Goal: Information Seeking & Learning: Learn about a topic

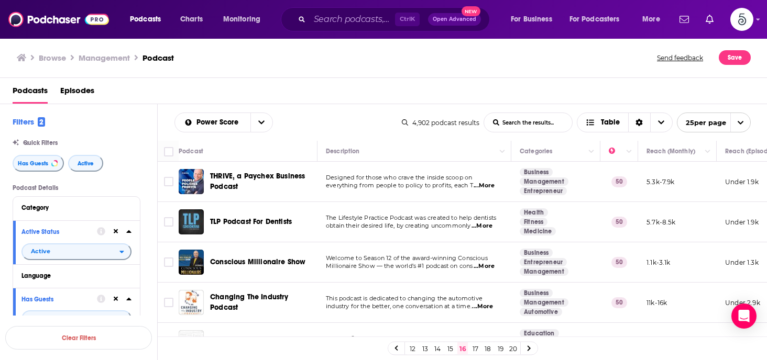
click at [486, 184] on span "...More" at bounding box center [483, 186] width 21 height 8
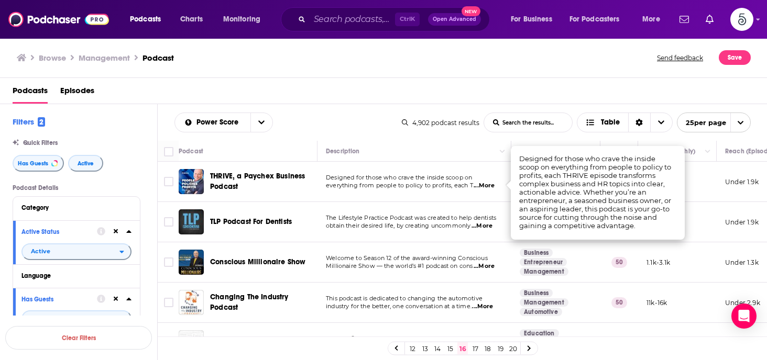
click at [486, 184] on span "...More" at bounding box center [483, 186] width 21 height 8
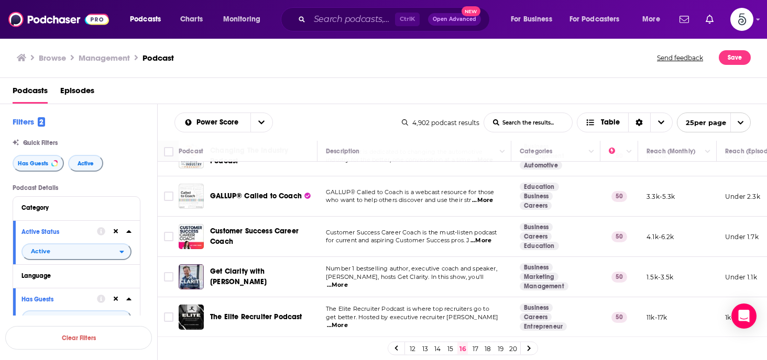
scroll to position [168, 0]
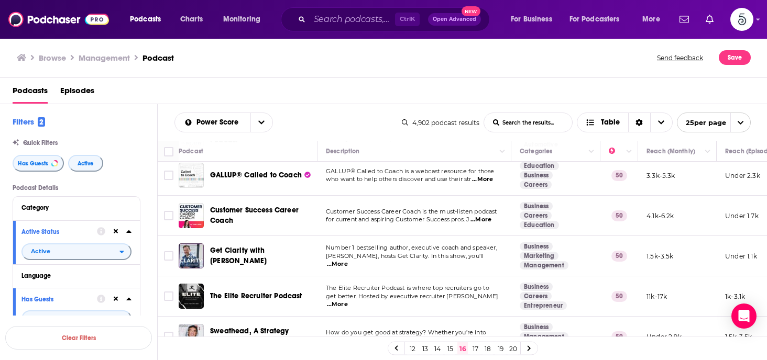
click at [348, 260] on span "...More" at bounding box center [337, 264] width 21 height 8
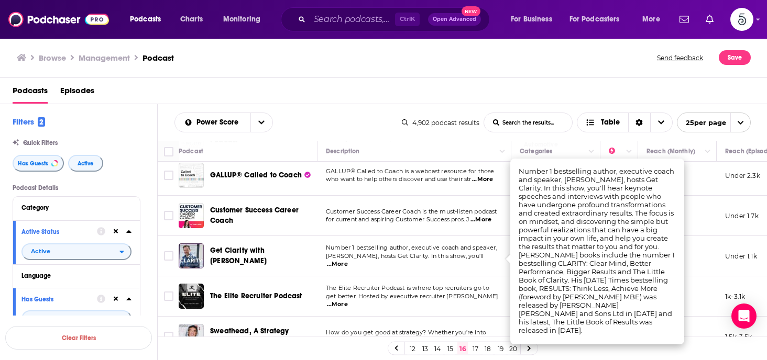
click at [348, 260] on span "...More" at bounding box center [337, 264] width 21 height 8
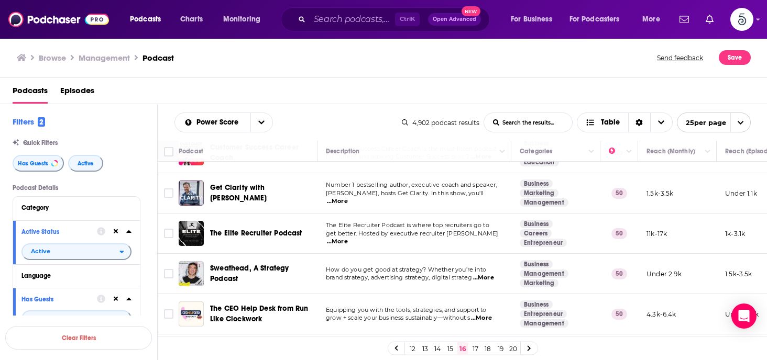
scroll to position [251, 0]
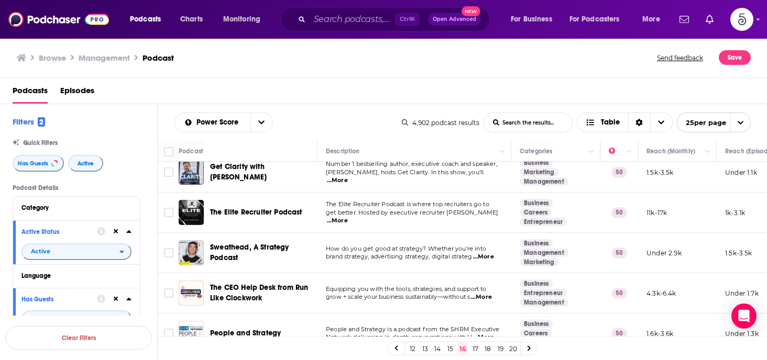
click at [487, 256] on span "...More" at bounding box center [483, 257] width 21 height 8
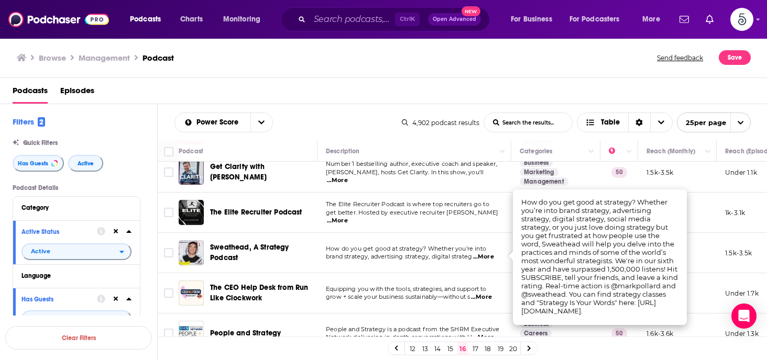
click at [487, 256] on span "...More" at bounding box center [483, 257] width 21 height 8
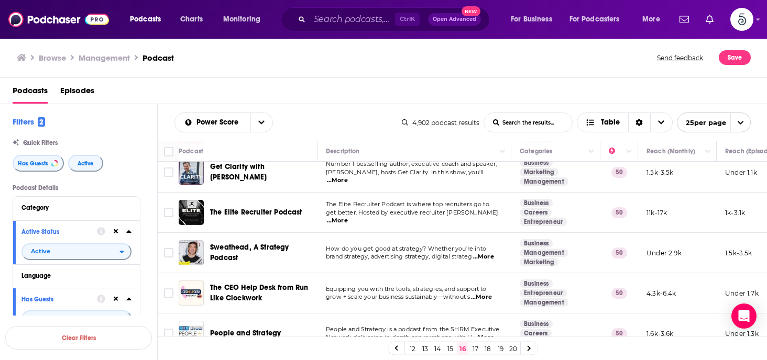
click at [487, 256] on span "...More" at bounding box center [483, 257] width 21 height 8
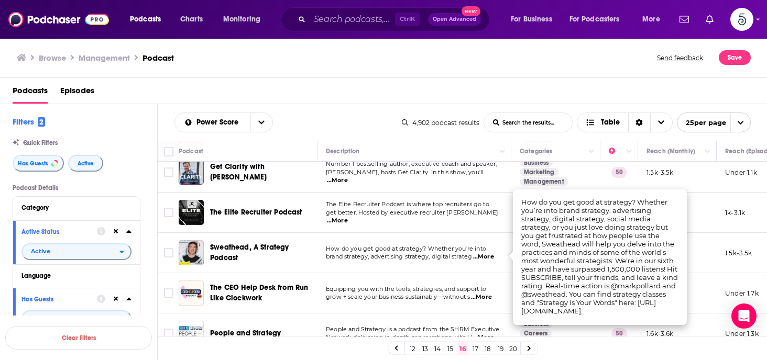
click at [487, 256] on span "...More" at bounding box center [483, 257] width 21 height 8
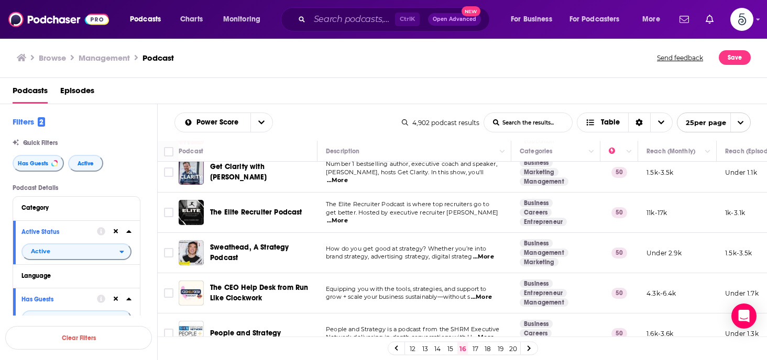
click at [488, 297] on span "...More" at bounding box center [481, 297] width 21 height 8
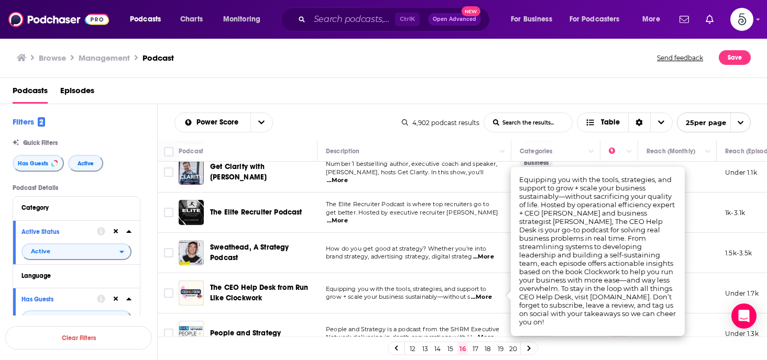
click at [488, 297] on span "...More" at bounding box center [481, 297] width 21 height 8
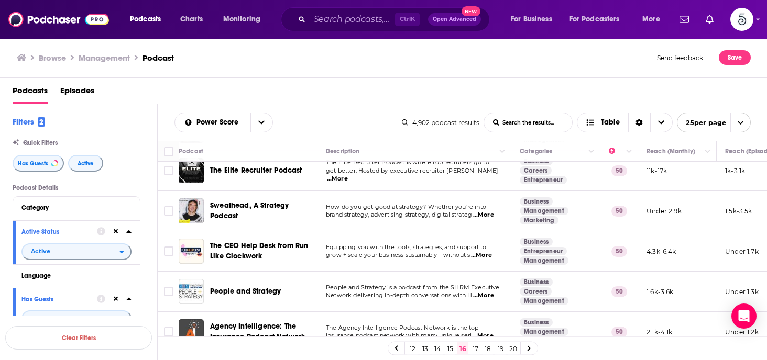
scroll to position [314, 0]
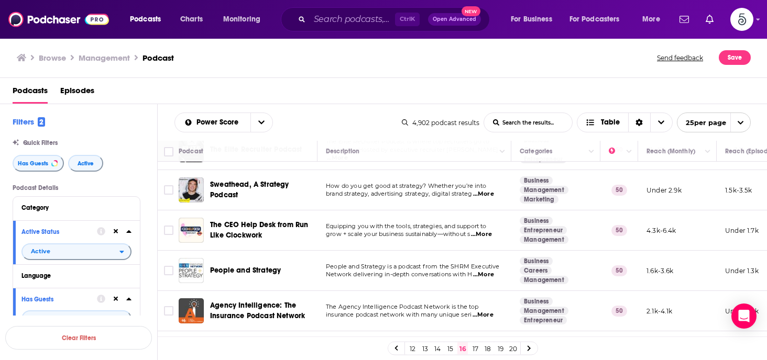
click at [484, 273] on span "...More" at bounding box center [483, 275] width 21 height 8
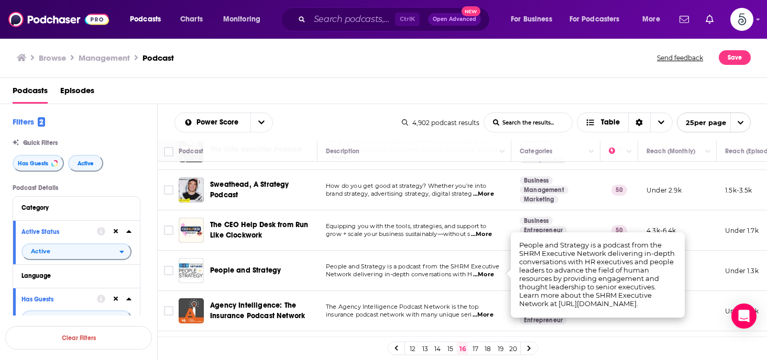
click at [484, 273] on span "...More" at bounding box center [483, 275] width 21 height 8
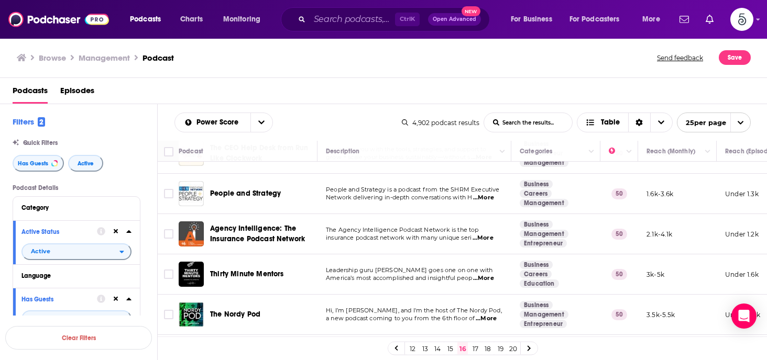
scroll to position [398, 0]
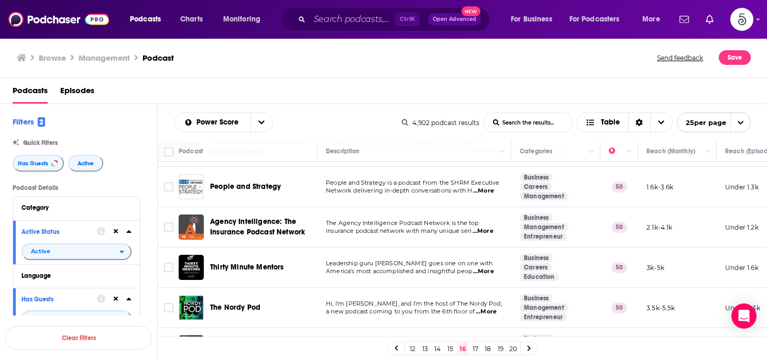
click at [488, 269] on span "...More" at bounding box center [483, 272] width 21 height 8
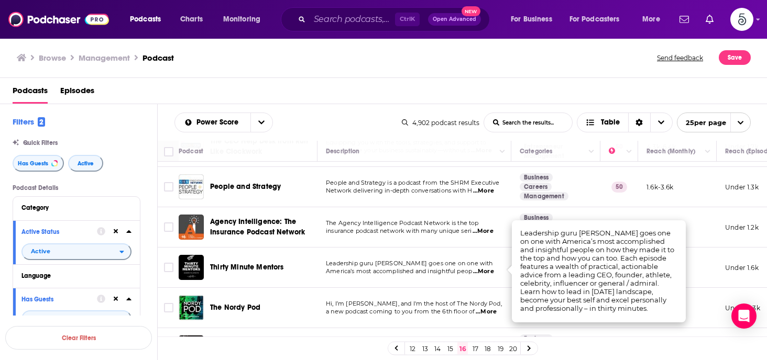
click at [488, 269] on span "...More" at bounding box center [483, 272] width 21 height 8
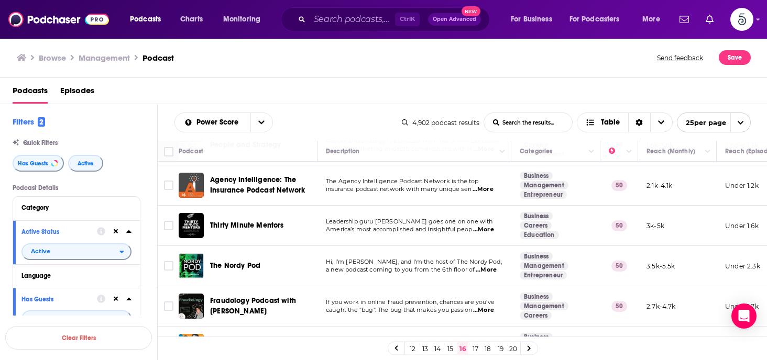
scroll to position [461, 0]
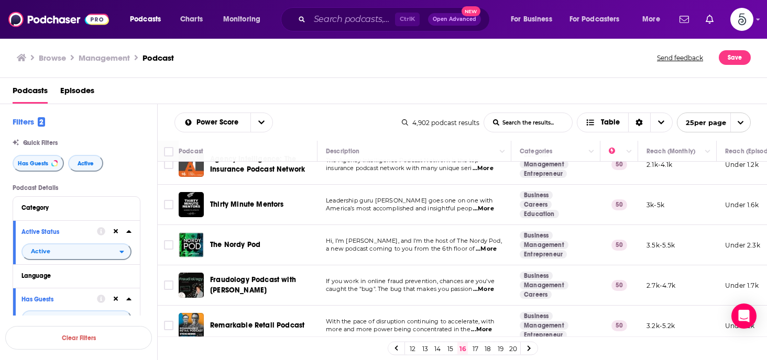
click at [491, 247] on span "...More" at bounding box center [485, 249] width 21 height 8
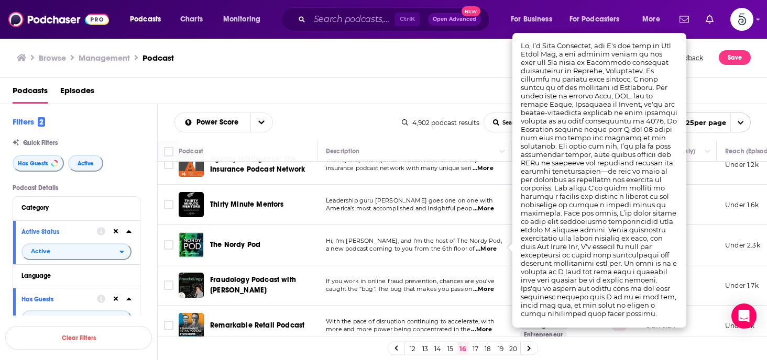
click at [491, 247] on span "...More" at bounding box center [485, 249] width 21 height 8
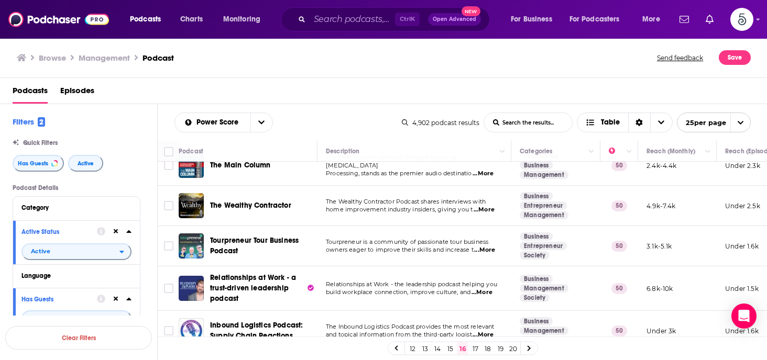
scroll to position [712, 0]
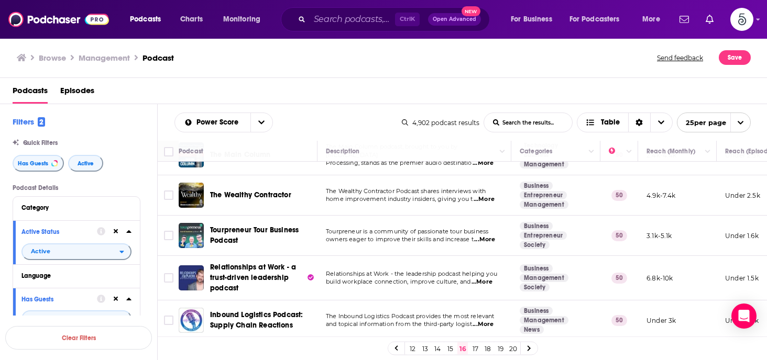
click at [488, 281] on span "...More" at bounding box center [481, 282] width 21 height 8
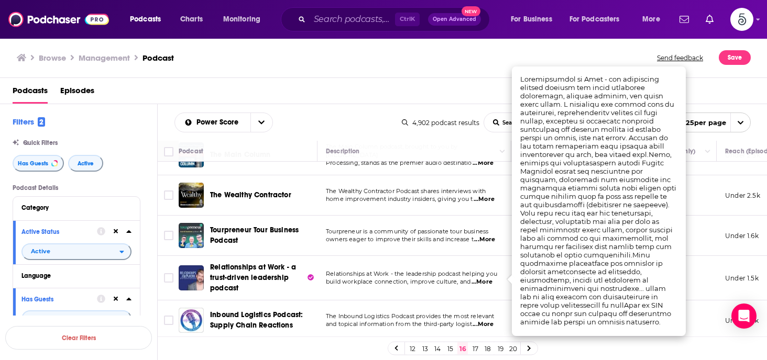
click at [488, 281] on span "...More" at bounding box center [481, 282] width 21 height 8
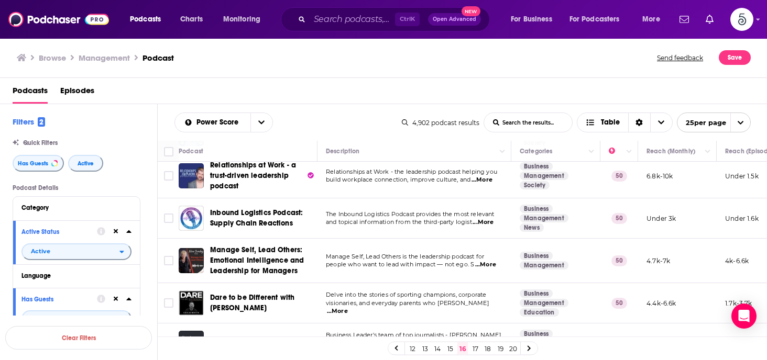
scroll to position [817, 0]
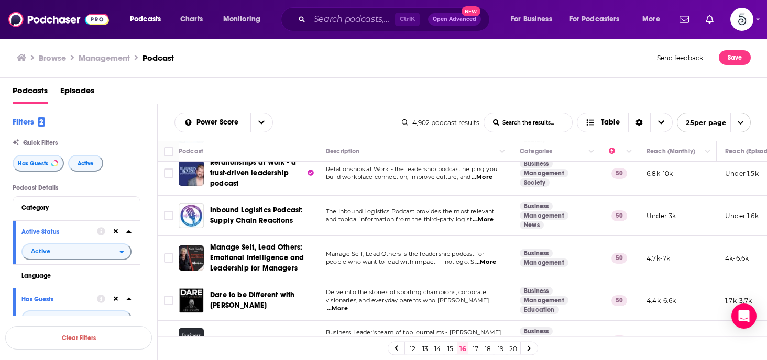
click at [489, 259] on span "...More" at bounding box center [485, 262] width 21 height 8
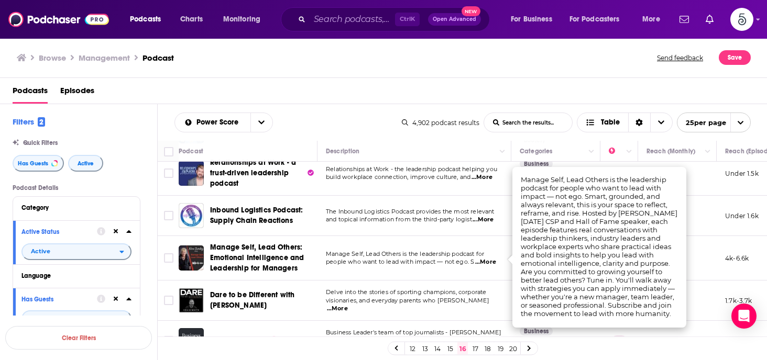
click at [489, 259] on span "...More" at bounding box center [485, 262] width 21 height 8
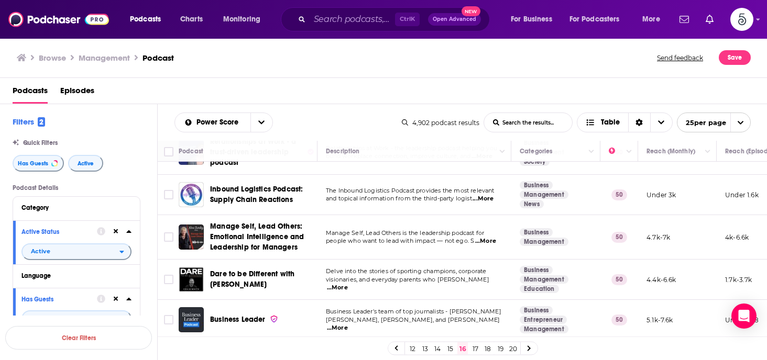
scroll to position [844, 0]
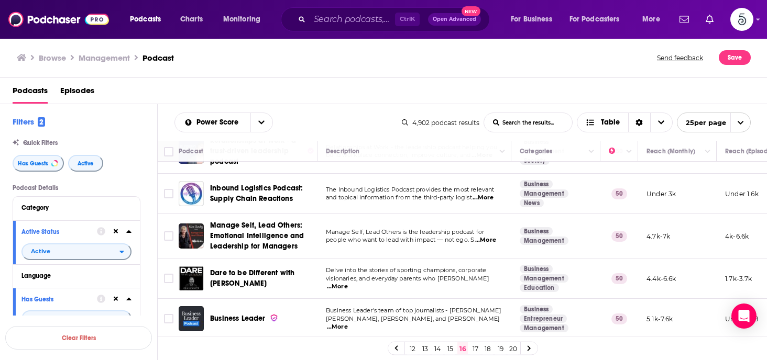
click at [348, 323] on span "...More" at bounding box center [337, 327] width 21 height 8
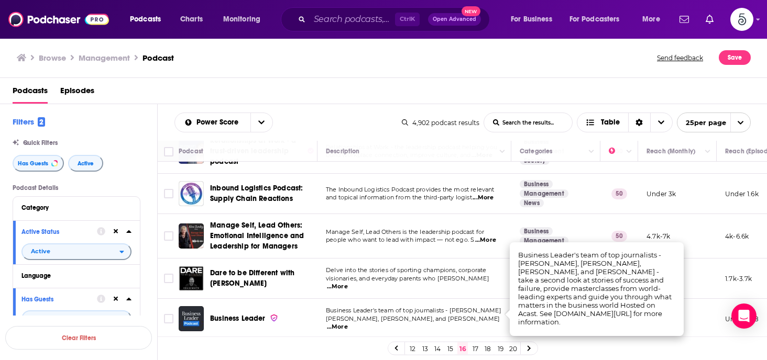
click at [348, 323] on span "...More" at bounding box center [337, 327] width 21 height 8
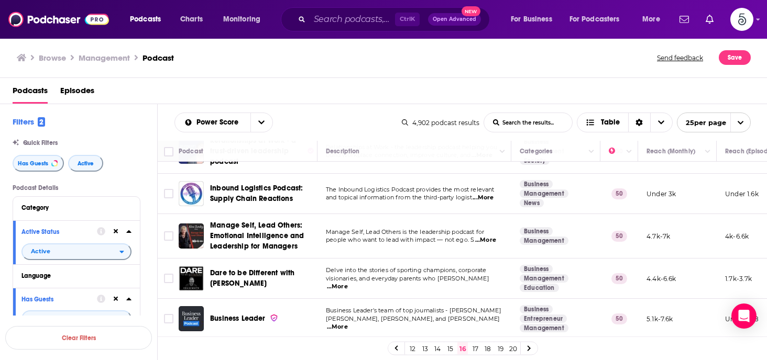
click at [348, 323] on span "...More" at bounding box center [337, 327] width 21 height 8
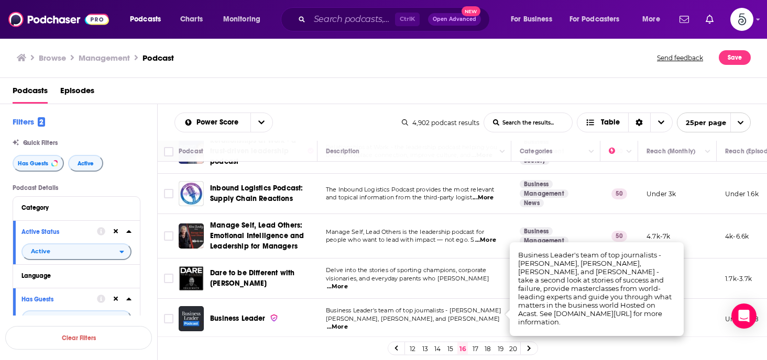
click at [348, 323] on span "...More" at bounding box center [337, 327] width 21 height 8
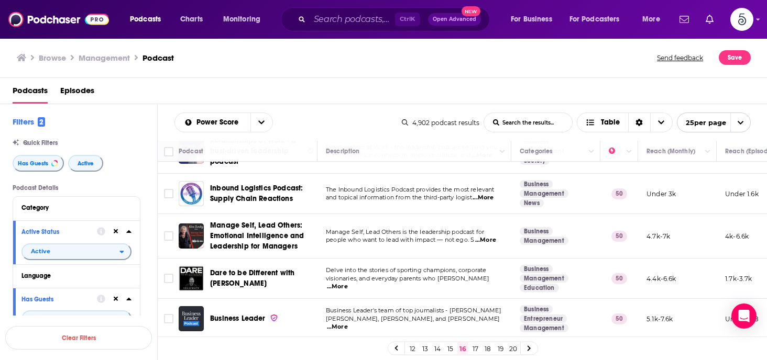
click at [473, 345] on link "17" at bounding box center [475, 348] width 10 height 13
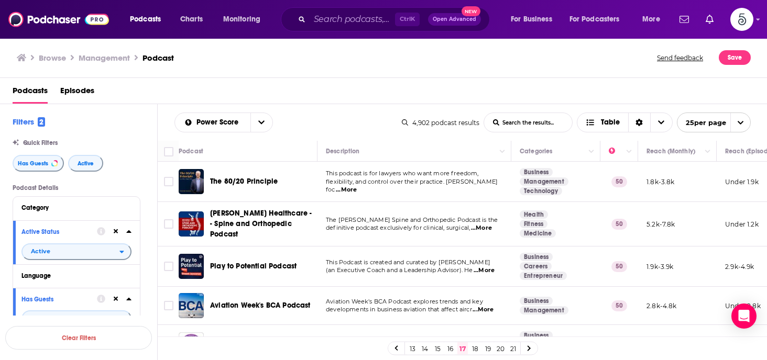
click at [490, 267] on span "...More" at bounding box center [483, 271] width 21 height 8
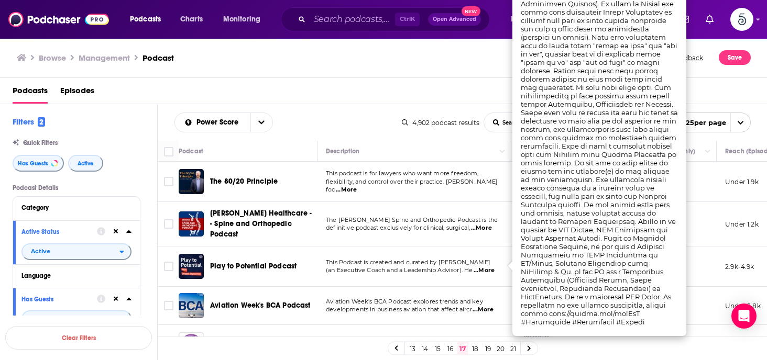
click at [490, 267] on span "...More" at bounding box center [483, 271] width 21 height 8
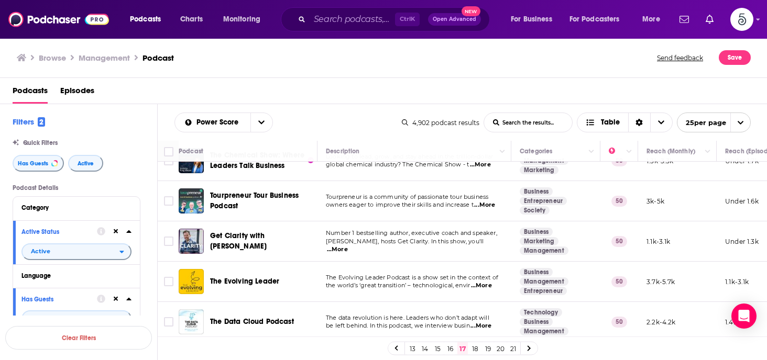
scroll to position [230, 0]
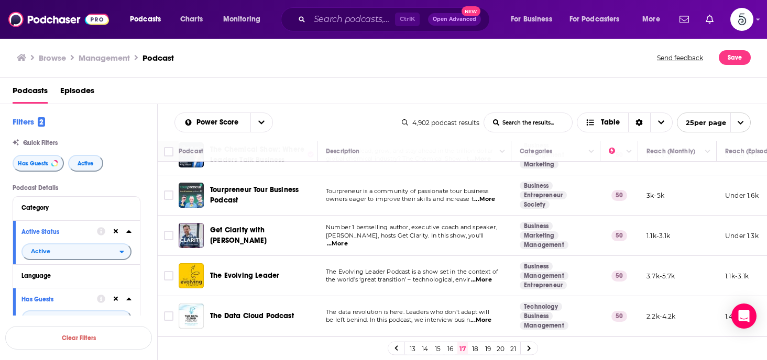
click at [348, 240] on span "...More" at bounding box center [337, 244] width 21 height 8
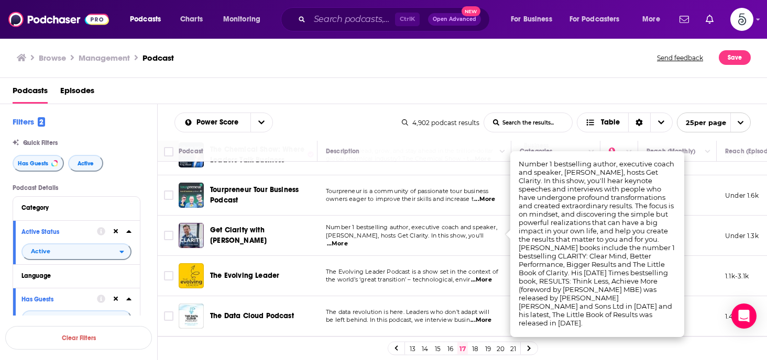
click at [348, 240] on span "...More" at bounding box center [337, 244] width 21 height 8
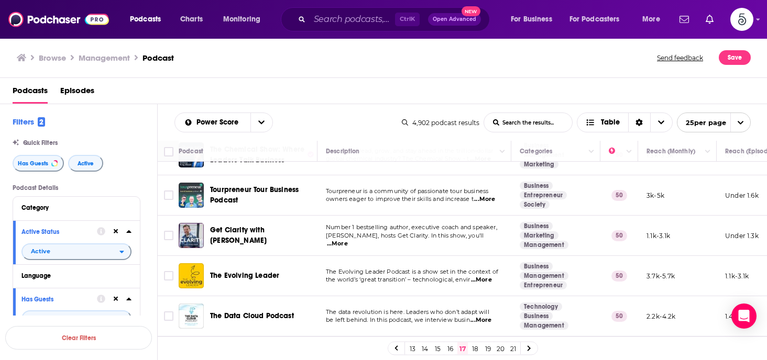
click at [485, 276] on span "...More" at bounding box center [481, 280] width 21 height 8
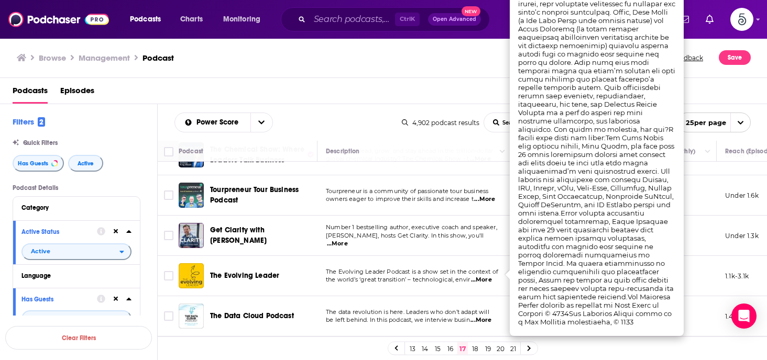
click at [485, 276] on span "...More" at bounding box center [481, 280] width 21 height 8
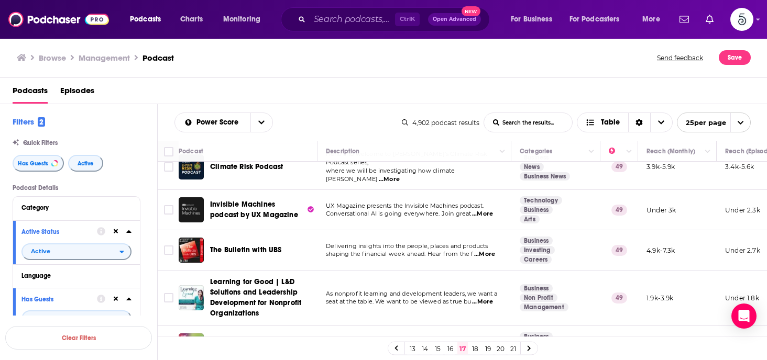
scroll to position [846, 0]
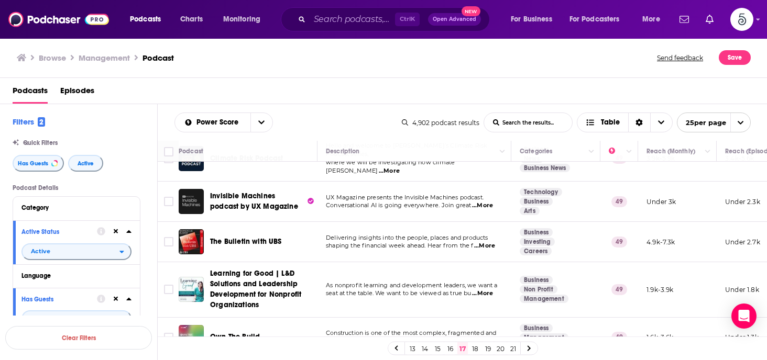
click at [472, 346] on link "18" at bounding box center [475, 348] width 10 height 13
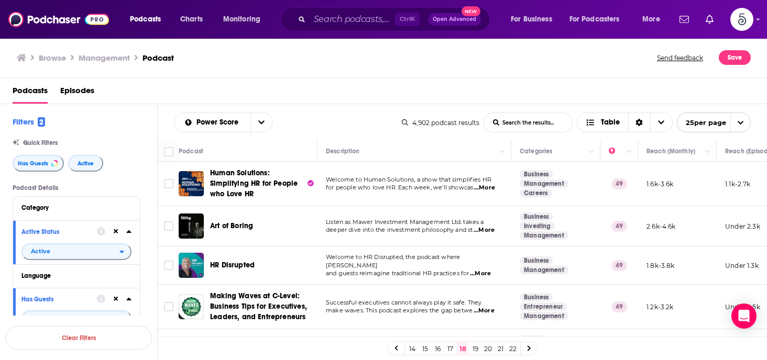
click at [481, 189] on span "...More" at bounding box center [484, 188] width 21 height 8
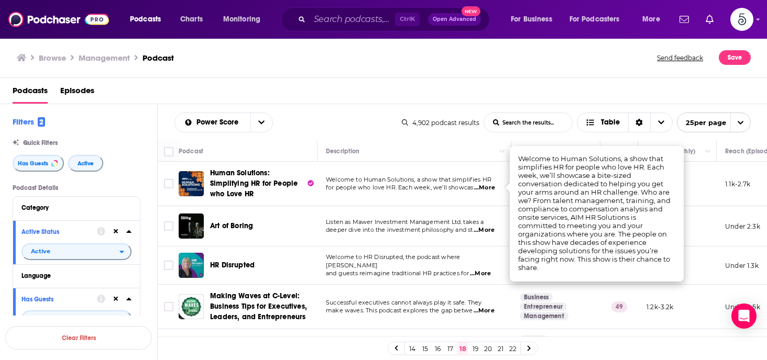
click at [481, 189] on span "...More" at bounding box center [484, 188] width 21 height 8
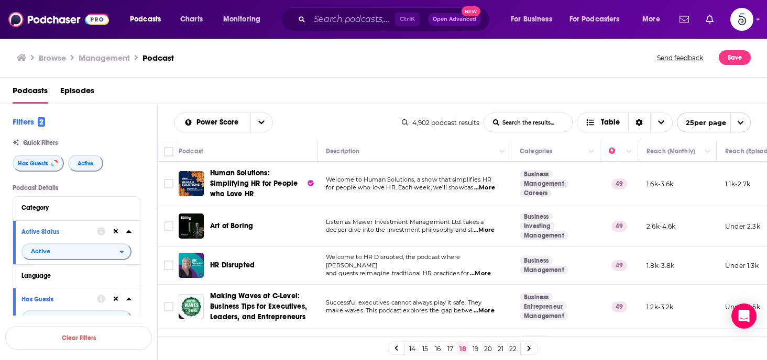
click at [488, 271] on span "...More" at bounding box center [480, 274] width 21 height 8
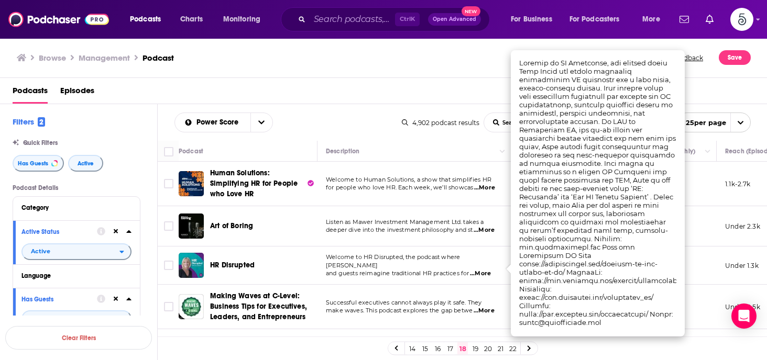
click at [488, 271] on span "...More" at bounding box center [480, 274] width 21 height 8
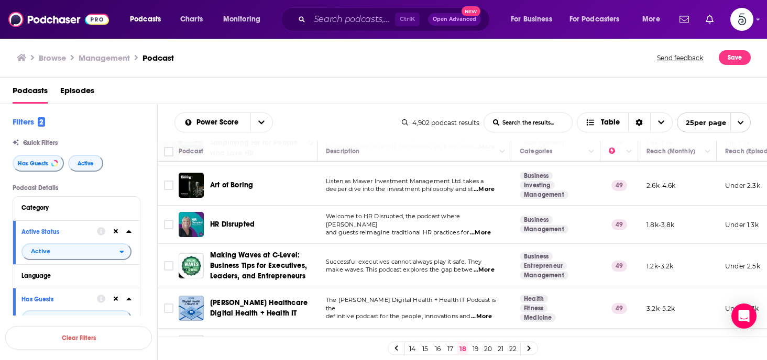
scroll to position [42, 0]
click at [486, 268] on span "...More" at bounding box center [483, 269] width 21 height 8
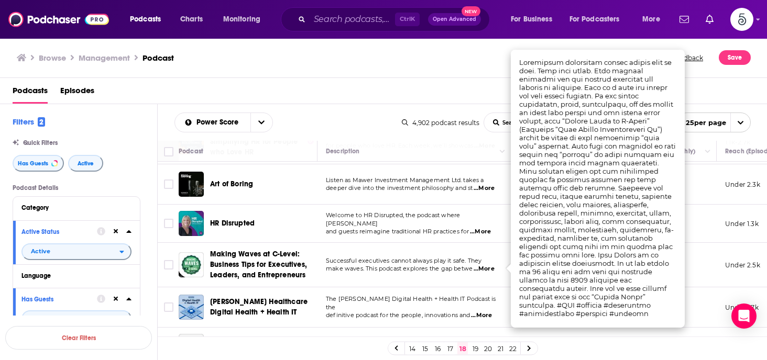
click at [486, 268] on span "...More" at bounding box center [483, 269] width 21 height 8
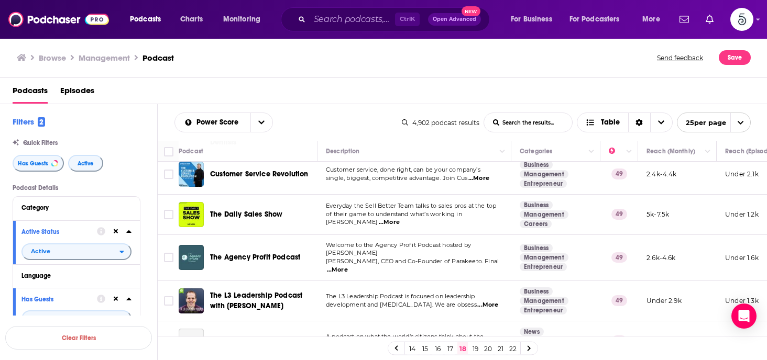
scroll to position [482, 0]
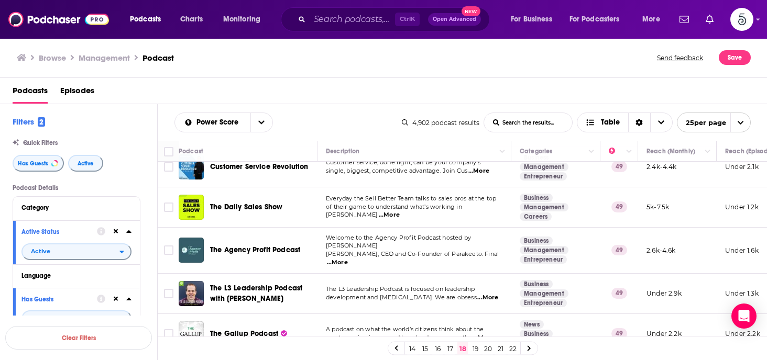
click at [488, 294] on span "...More" at bounding box center [487, 298] width 21 height 8
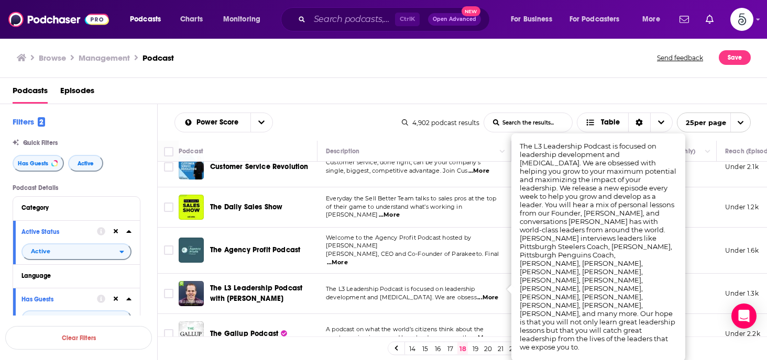
click at [488, 294] on span "...More" at bounding box center [487, 298] width 21 height 8
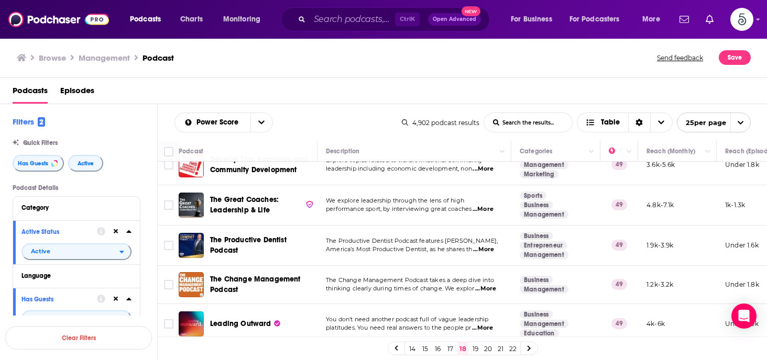
scroll to position [712, 0]
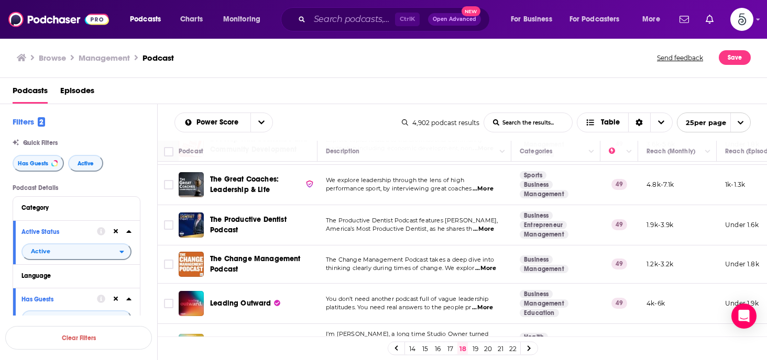
click at [488, 264] on span "...More" at bounding box center [485, 268] width 21 height 8
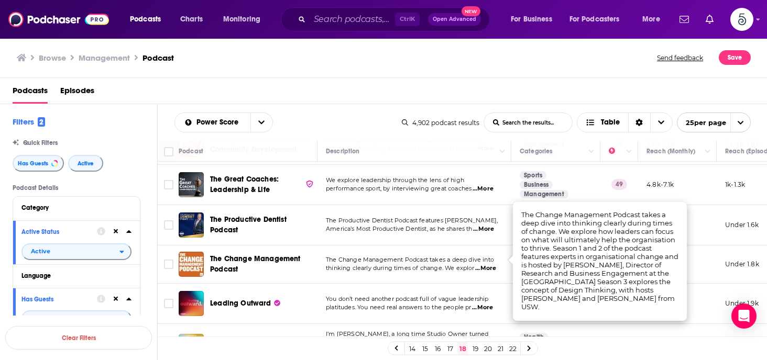
click at [488, 264] on span "...More" at bounding box center [485, 268] width 21 height 8
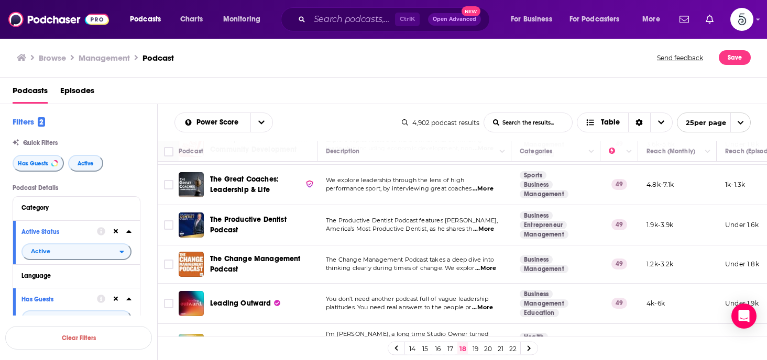
click at [487, 304] on span "...More" at bounding box center [482, 308] width 21 height 8
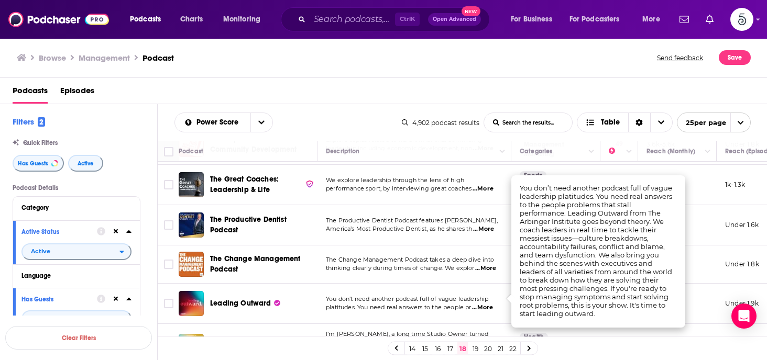
click at [487, 304] on span "...More" at bounding box center [482, 308] width 21 height 8
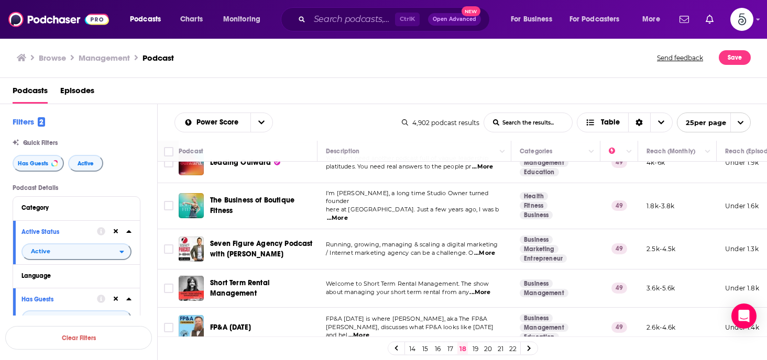
scroll to position [855, 0]
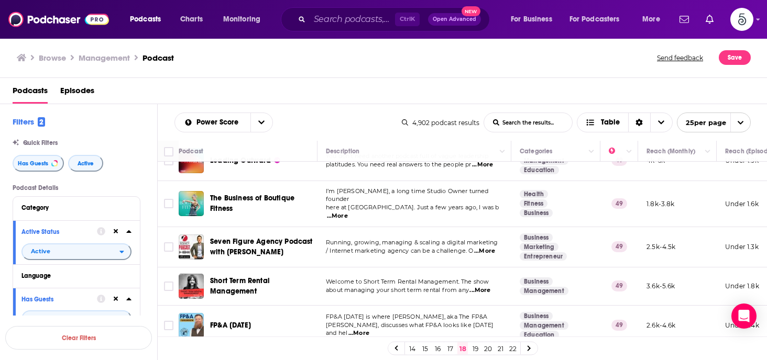
click at [472, 347] on link "19" at bounding box center [475, 348] width 10 height 13
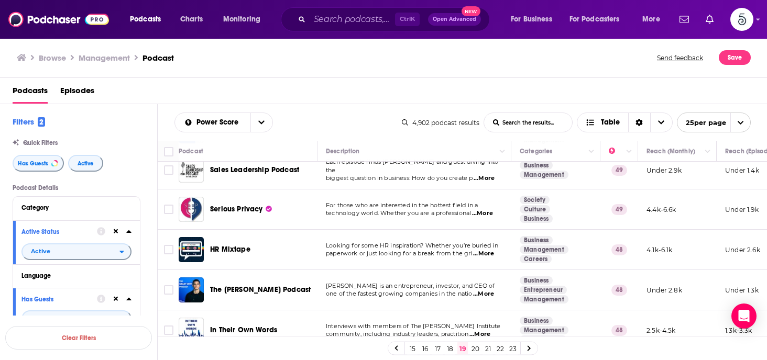
scroll to position [63, 0]
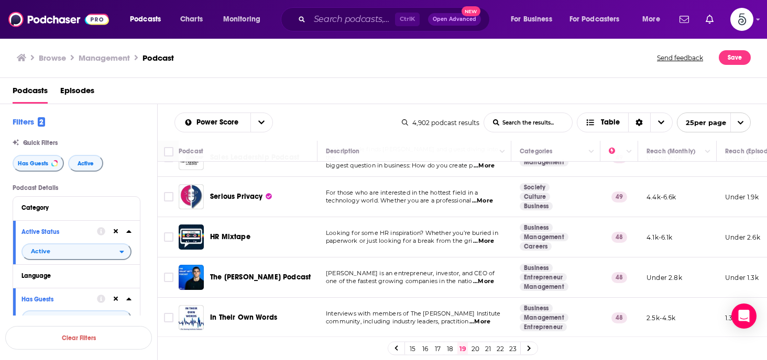
click at [488, 280] on span "...More" at bounding box center [483, 282] width 21 height 8
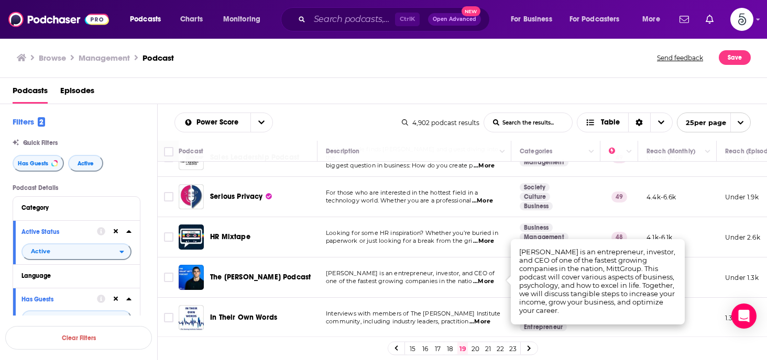
click at [488, 280] on span "...More" at bounding box center [483, 282] width 21 height 8
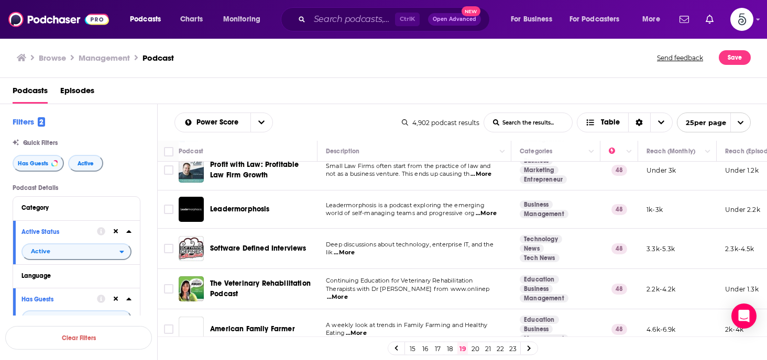
scroll to position [834, 0]
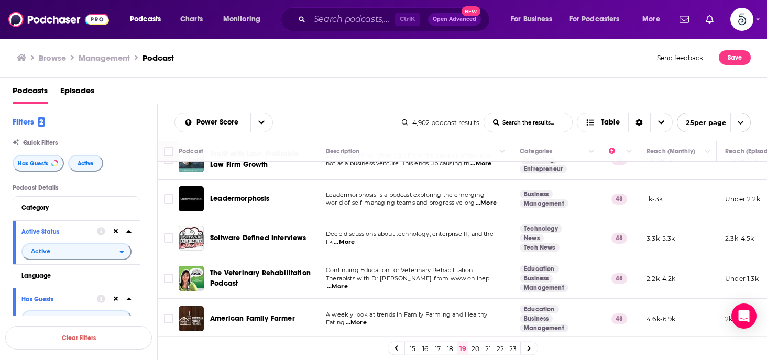
click at [475, 346] on link "20" at bounding box center [475, 348] width 10 height 13
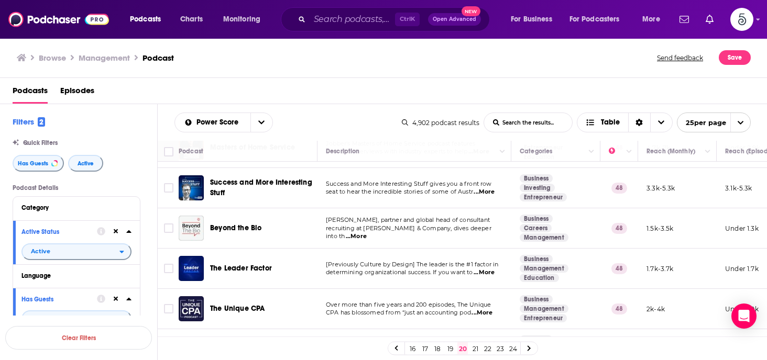
scroll to position [54, 0]
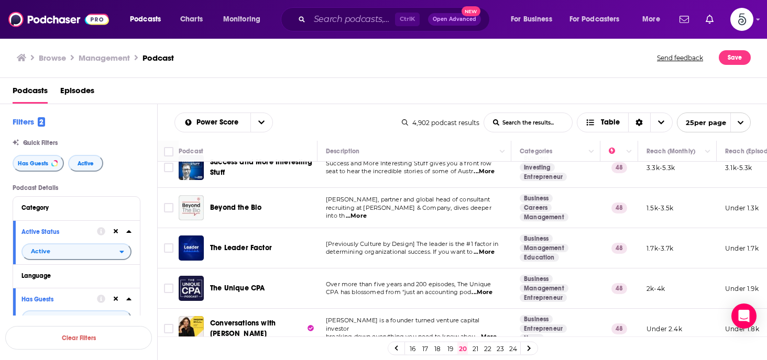
click at [488, 251] on span "...More" at bounding box center [483, 252] width 21 height 8
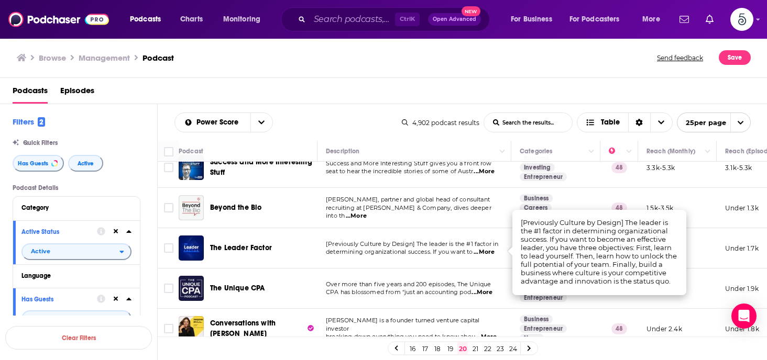
click at [488, 251] on span "...More" at bounding box center [483, 252] width 21 height 8
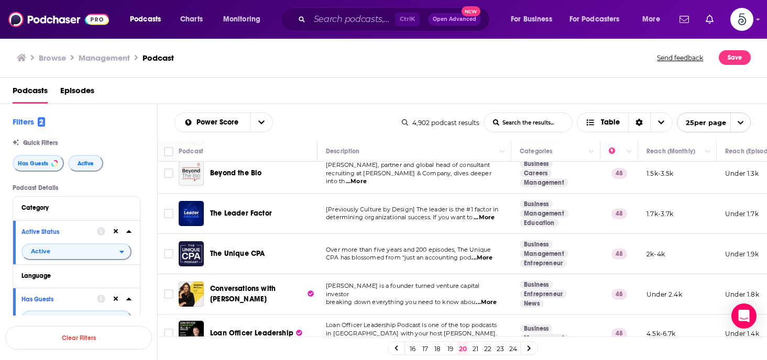
scroll to position [117, 0]
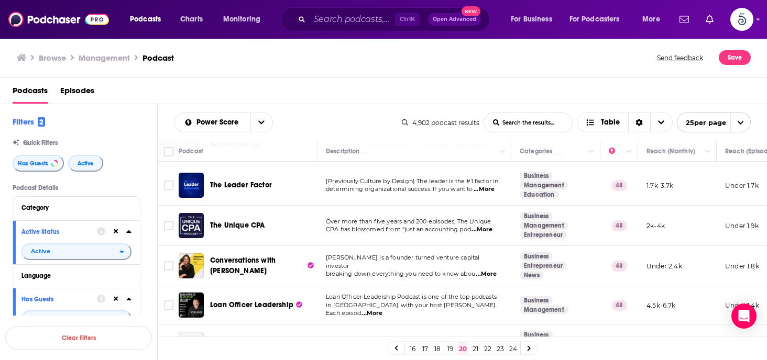
click at [490, 270] on span "...More" at bounding box center [485, 274] width 21 height 8
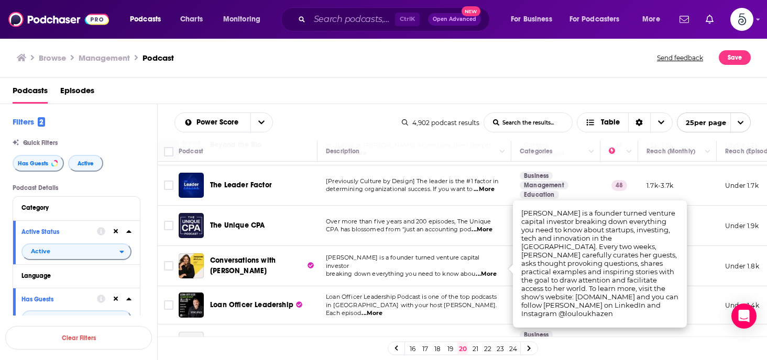
click at [490, 270] on span "...More" at bounding box center [485, 274] width 21 height 8
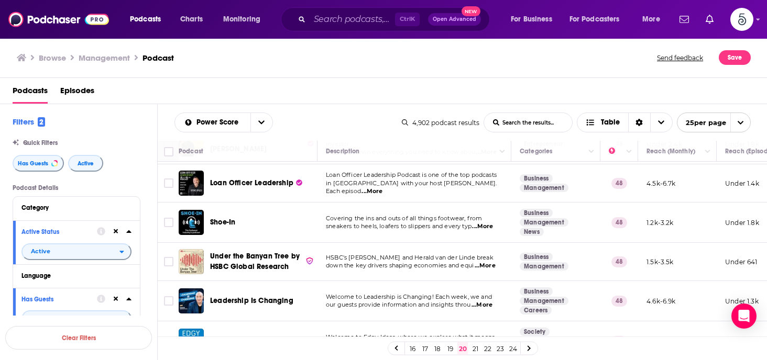
scroll to position [268, 0]
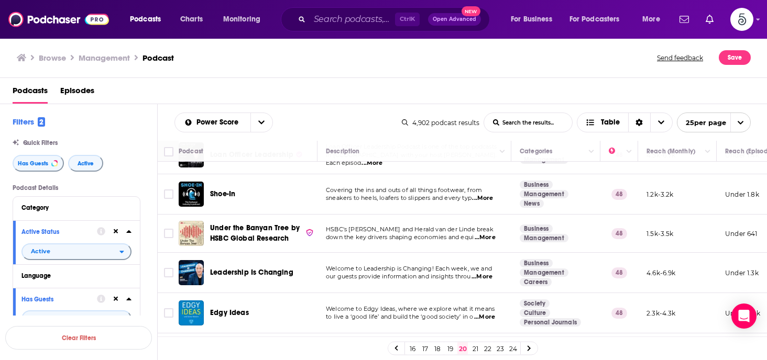
click at [484, 278] on span "...More" at bounding box center [481, 277] width 21 height 8
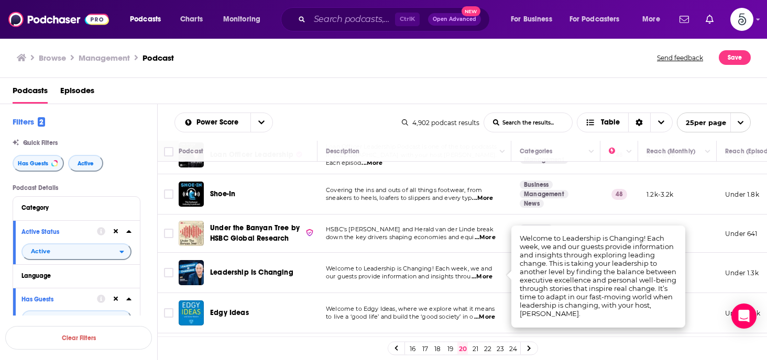
click at [484, 278] on span "...More" at bounding box center [481, 277] width 21 height 8
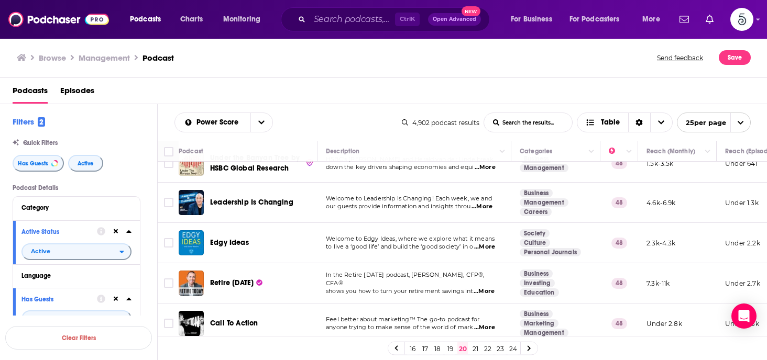
scroll to position [377, 0]
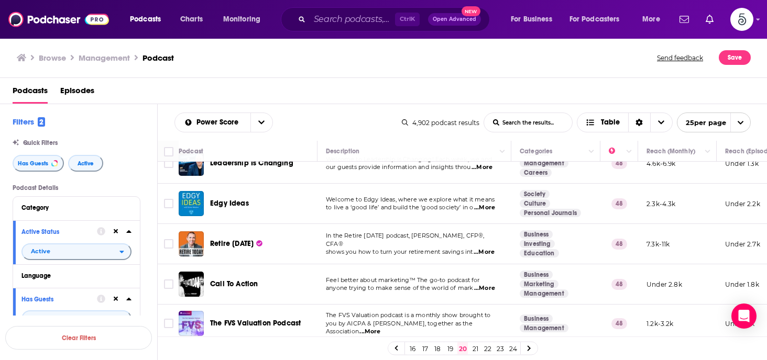
click at [487, 248] on span "...More" at bounding box center [483, 252] width 21 height 8
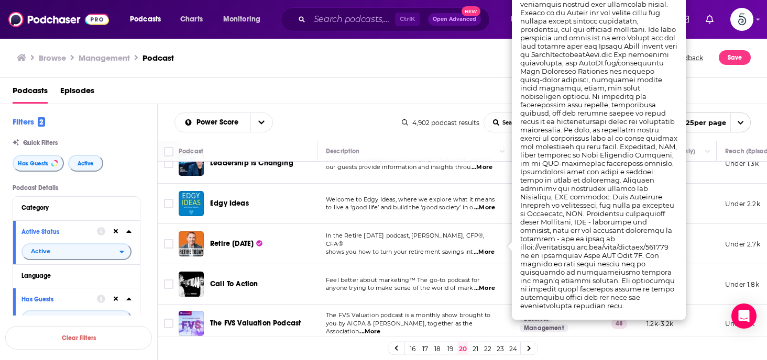
click at [487, 248] on span "...More" at bounding box center [483, 252] width 21 height 8
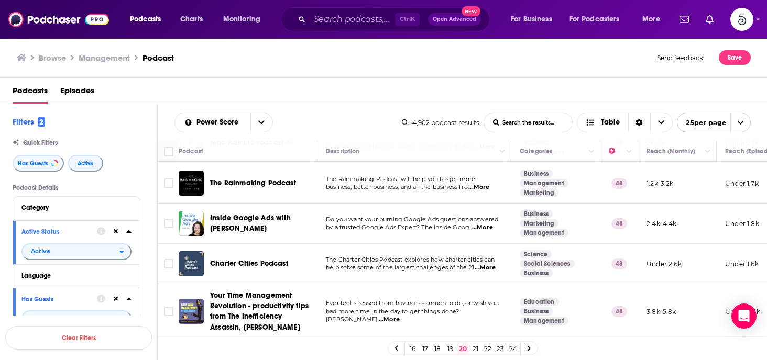
scroll to position [859, 0]
click at [474, 345] on link "21" at bounding box center [475, 348] width 10 height 13
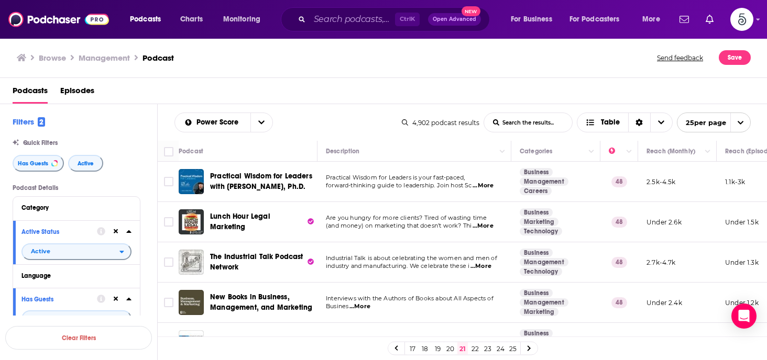
click at [485, 182] on span "...More" at bounding box center [482, 186] width 21 height 8
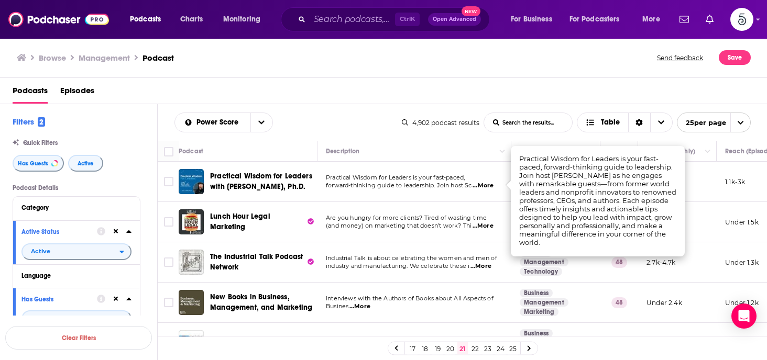
click at [485, 182] on span "...More" at bounding box center [482, 186] width 21 height 8
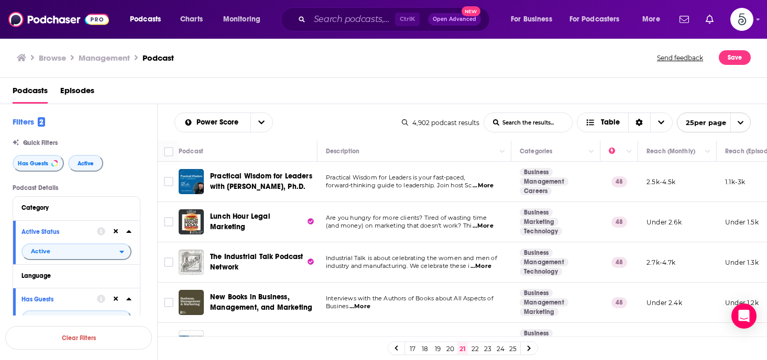
scroll to position [49, 0]
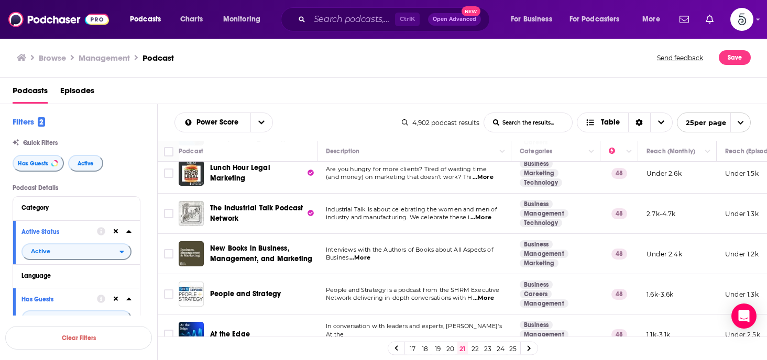
click at [364, 257] on span "...More" at bounding box center [359, 258] width 21 height 8
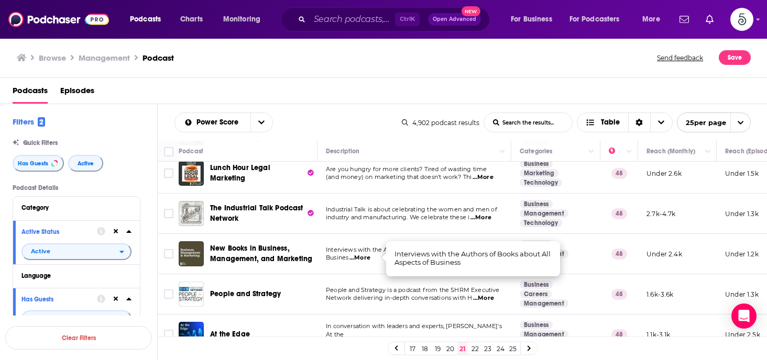
click at [364, 257] on span "...More" at bounding box center [359, 258] width 21 height 8
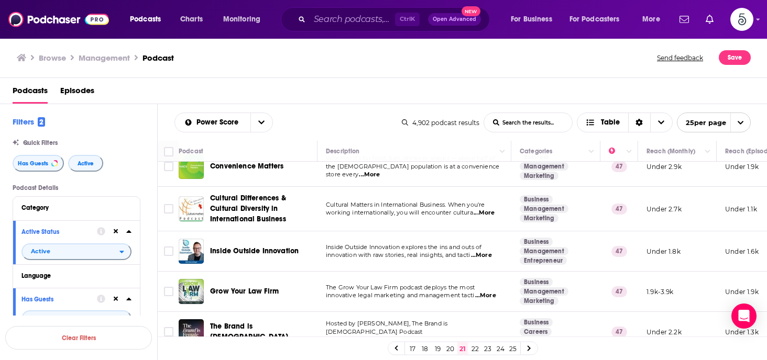
scroll to position [429, 0]
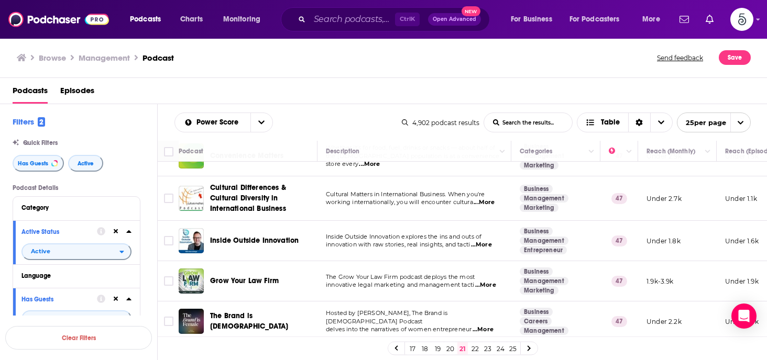
click at [485, 242] on span "...More" at bounding box center [481, 245] width 21 height 8
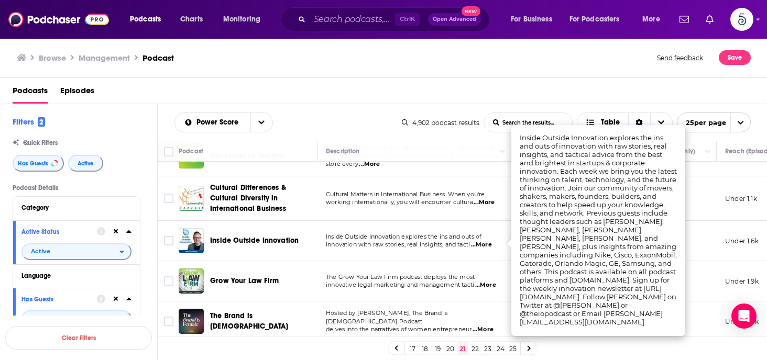
click at [485, 242] on span "...More" at bounding box center [481, 245] width 21 height 8
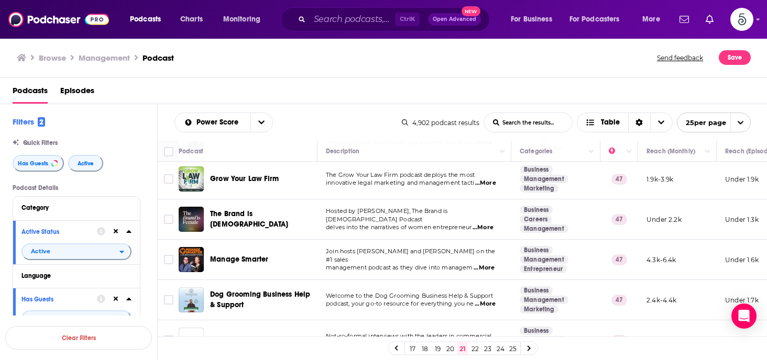
scroll to position [524, 0]
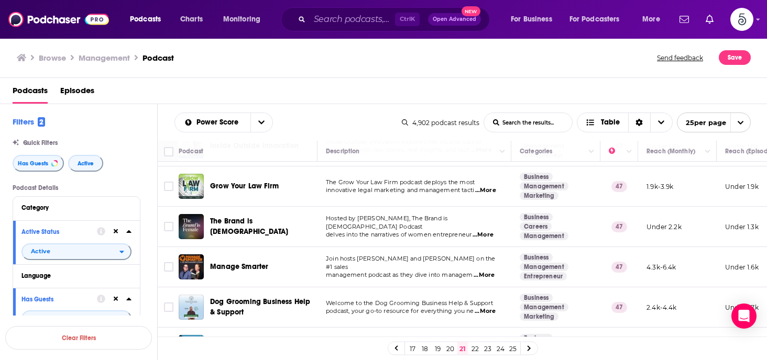
click at [491, 271] on span "...More" at bounding box center [483, 275] width 21 height 8
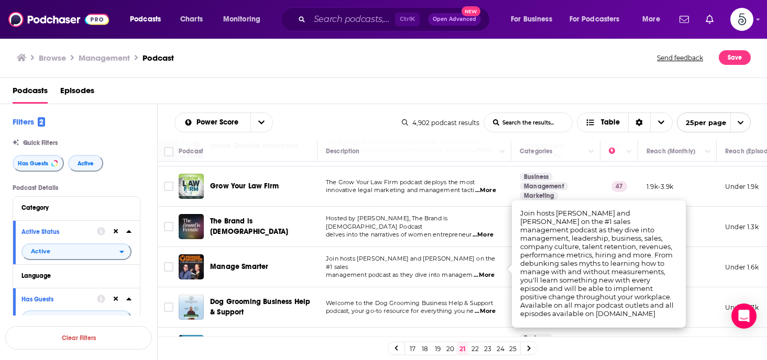
click at [490, 271] on span "...More" at bounding box center [483, 275] width 21 height 8
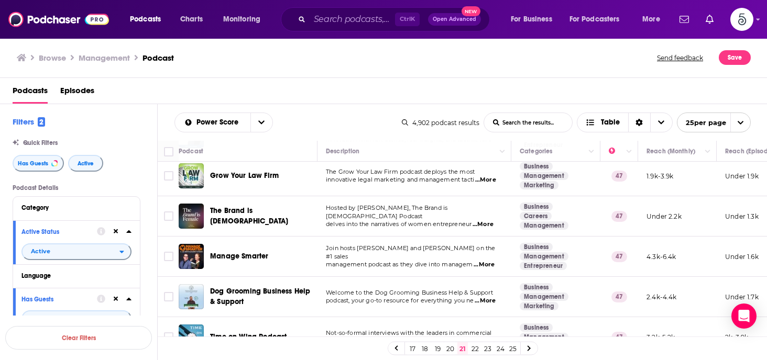
scroll to position [549, 0]
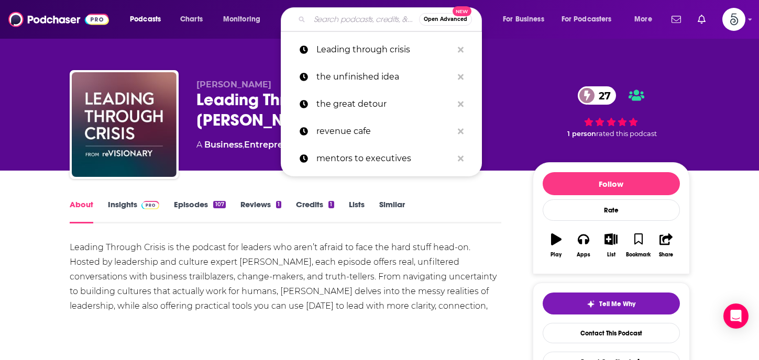
click at [339, 23] on input "Search podcasts, credits, & more..." at bounding box center [363, 19] width 109 height 17
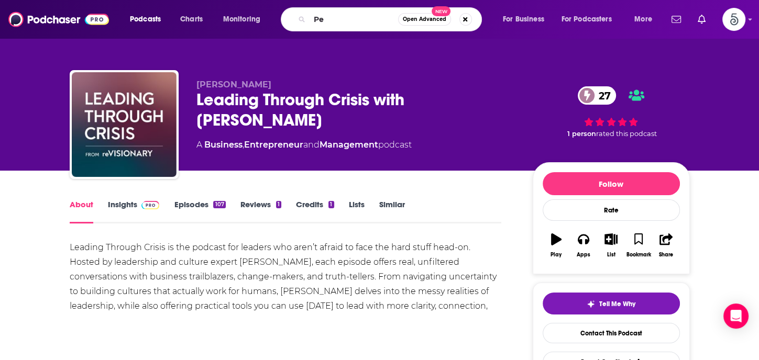
click at [328, 21] on input "Pe" at bounding box center [353, 19] width 89 height 17
type input "People and strategy"
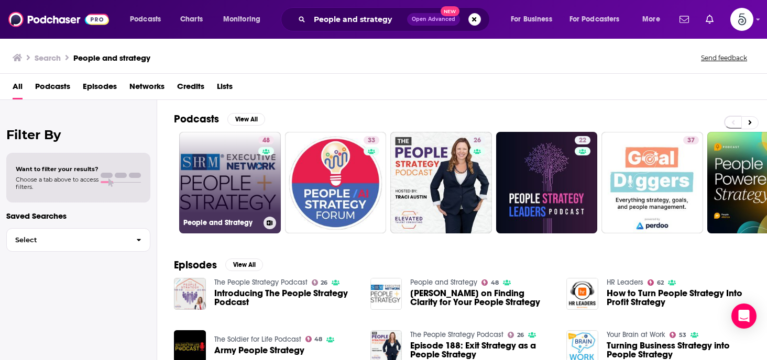
click at [238, 162] on link "48 People and Strategy" at bounding box center [230, 183] width 102 height 102
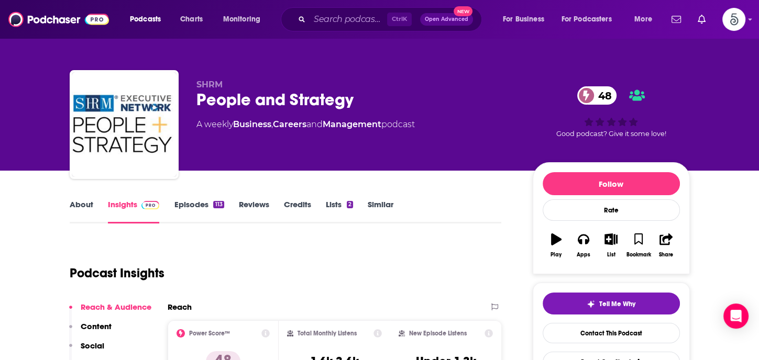
click at [192, 204] on link "Episodes 113" at bounding box center [199, 212] width 50 height 24
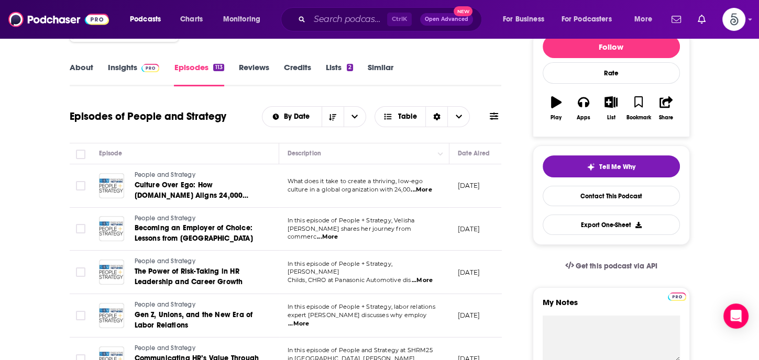
scroll to position [149, 0]
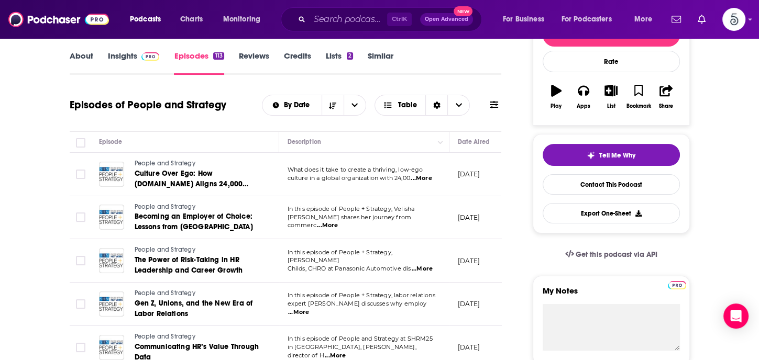
click at [427, 176] on span "...More" at bounding box center [421, 178] width 21 height 8
click at [425, 265] on span "...More" at bounding box center [422, 269] width 21 height 8
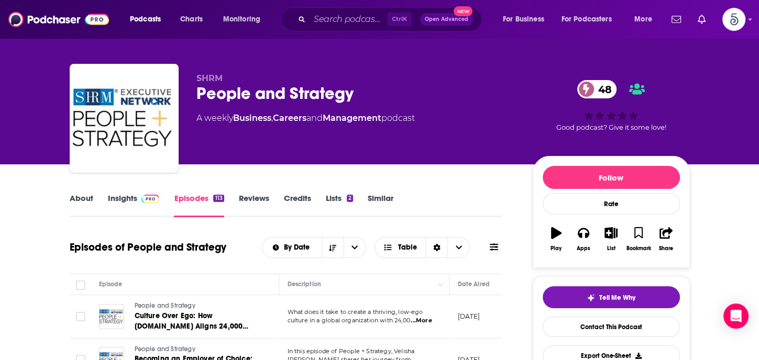
scroll to position [0, 0]
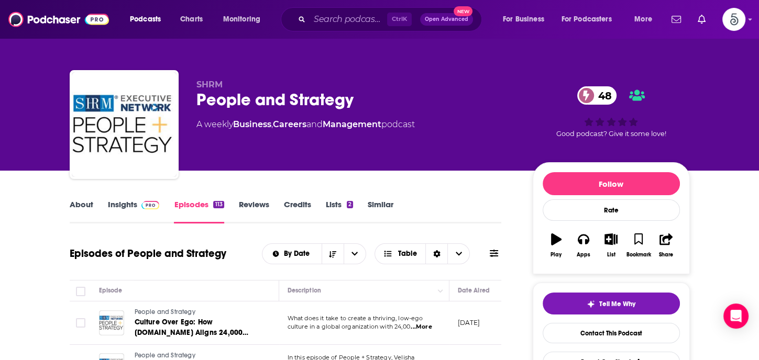
click at [73, 204] on link "About" at bounding box center [82, 212] width 24 height 24
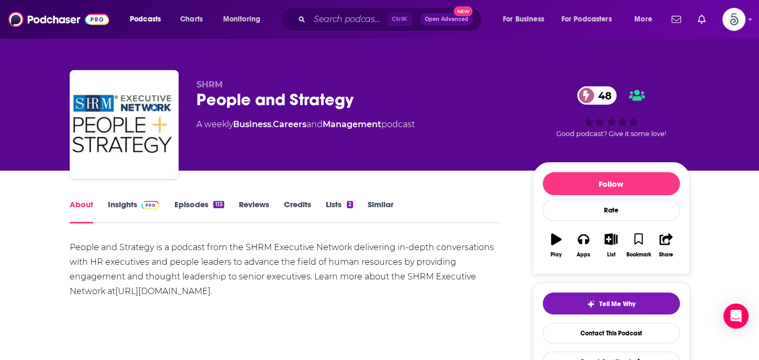
click at [73, 204] on link "About" at bounding box center [82, 212] width 24 height 24
click at [121, 202] on link "Insights" at bounding box center [134, 212] width 52 height 24
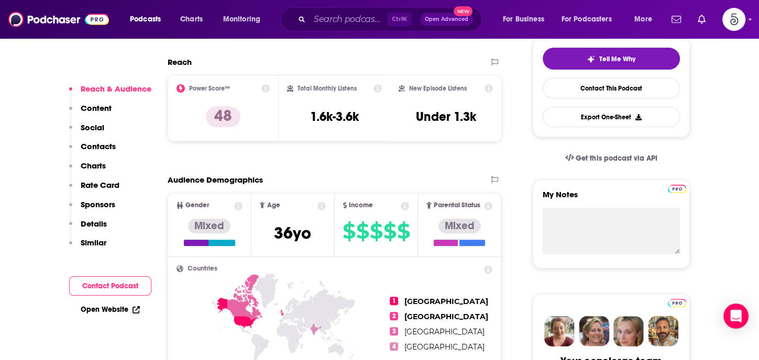
scroll to position [188, 0]
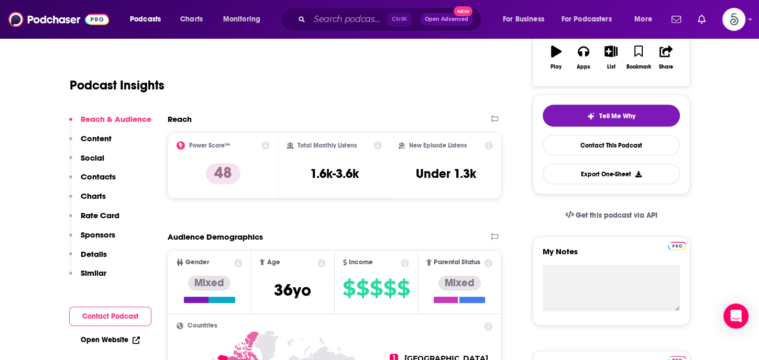
click at [98, 176] on p "Contacts" at bounding box center [98, 177] width 35 height 10
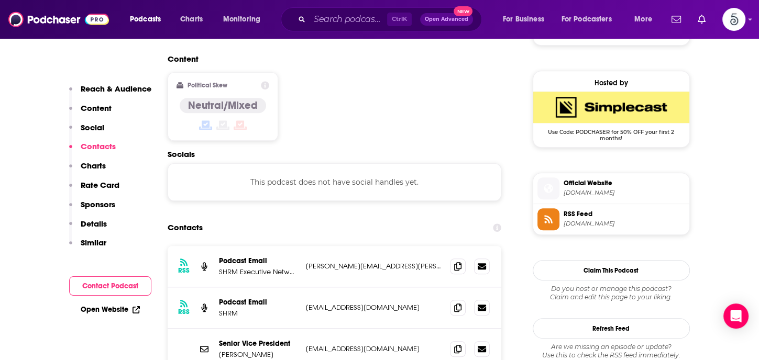
scroll to position [842, 0]
